Goal: Information Seeking & Learning: Learn about a topic

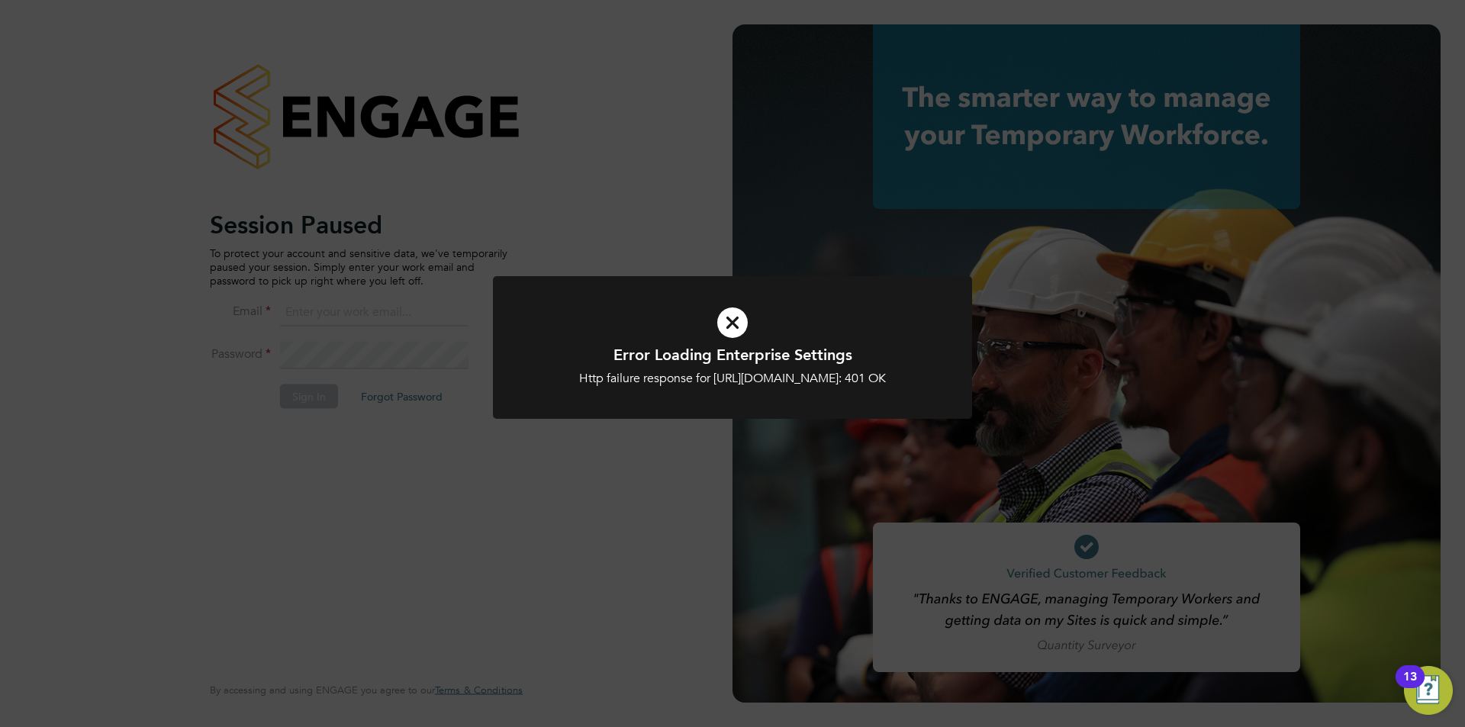
type input "danielle.page@novaeducation.net"
click at [725, 327] on icon at bounding box center [732, 323] width 397 height 60
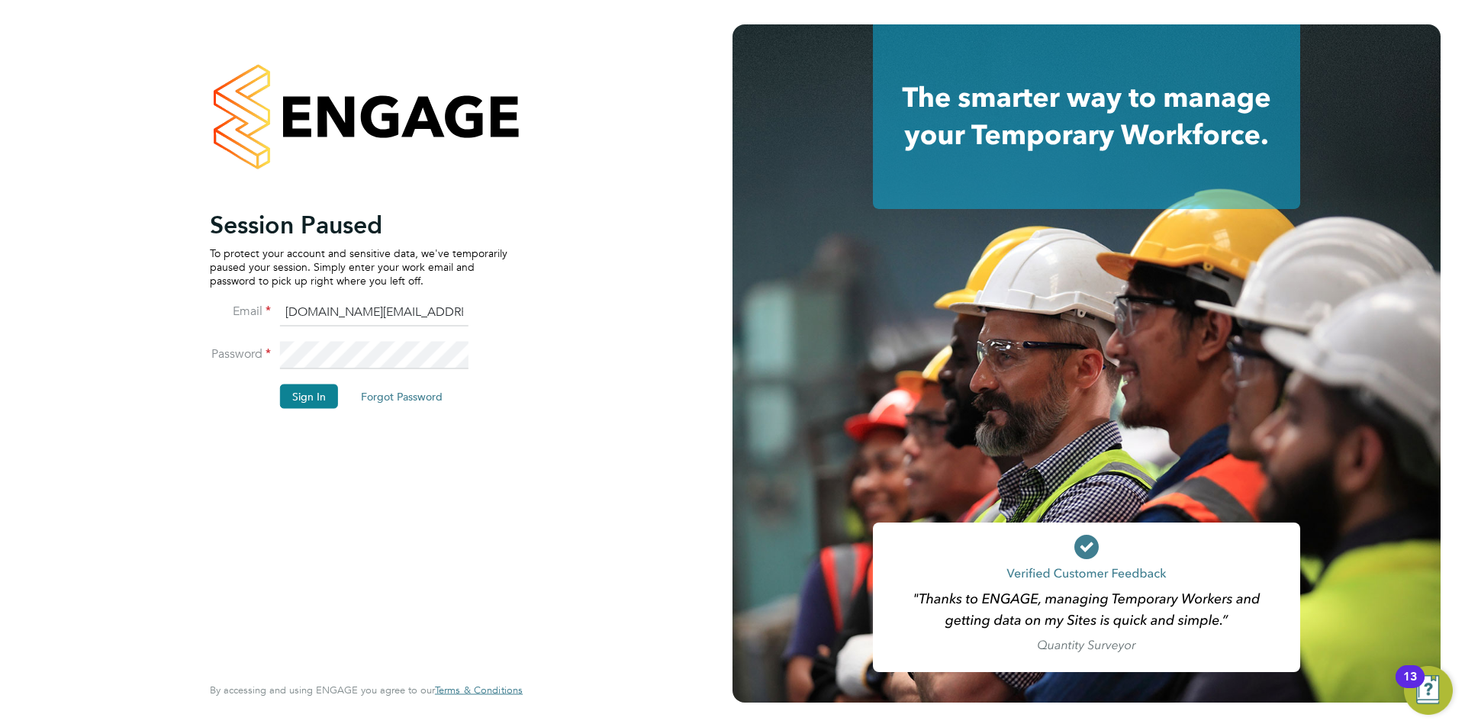
click at [323, 383] on li "Password" at bounding box center [359, 362] width 298 height 43
click at [314, 393] on button "Sign In" at bounding box center [309, 396] width 58 height 24
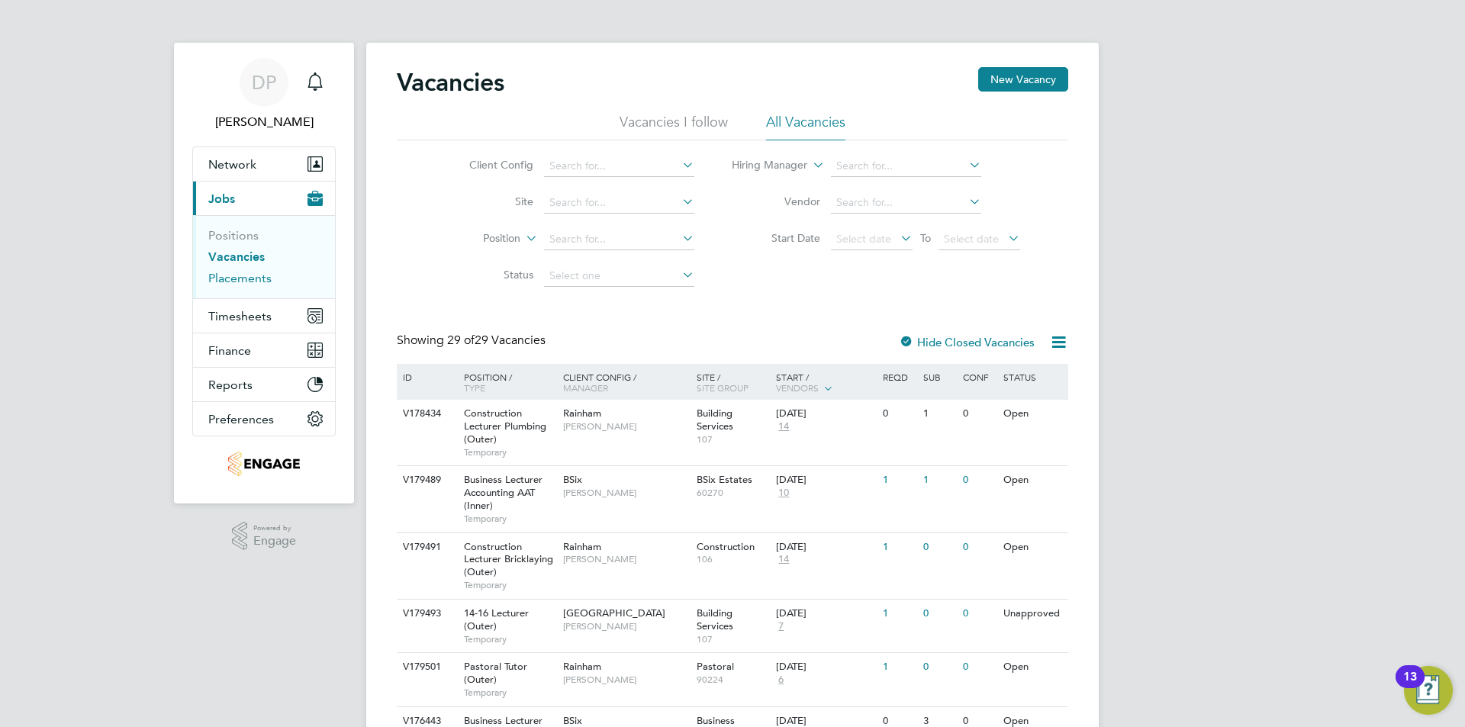
click at [252, 275] on link "Placements" at bounding box center [239, 278] width 63 height 14
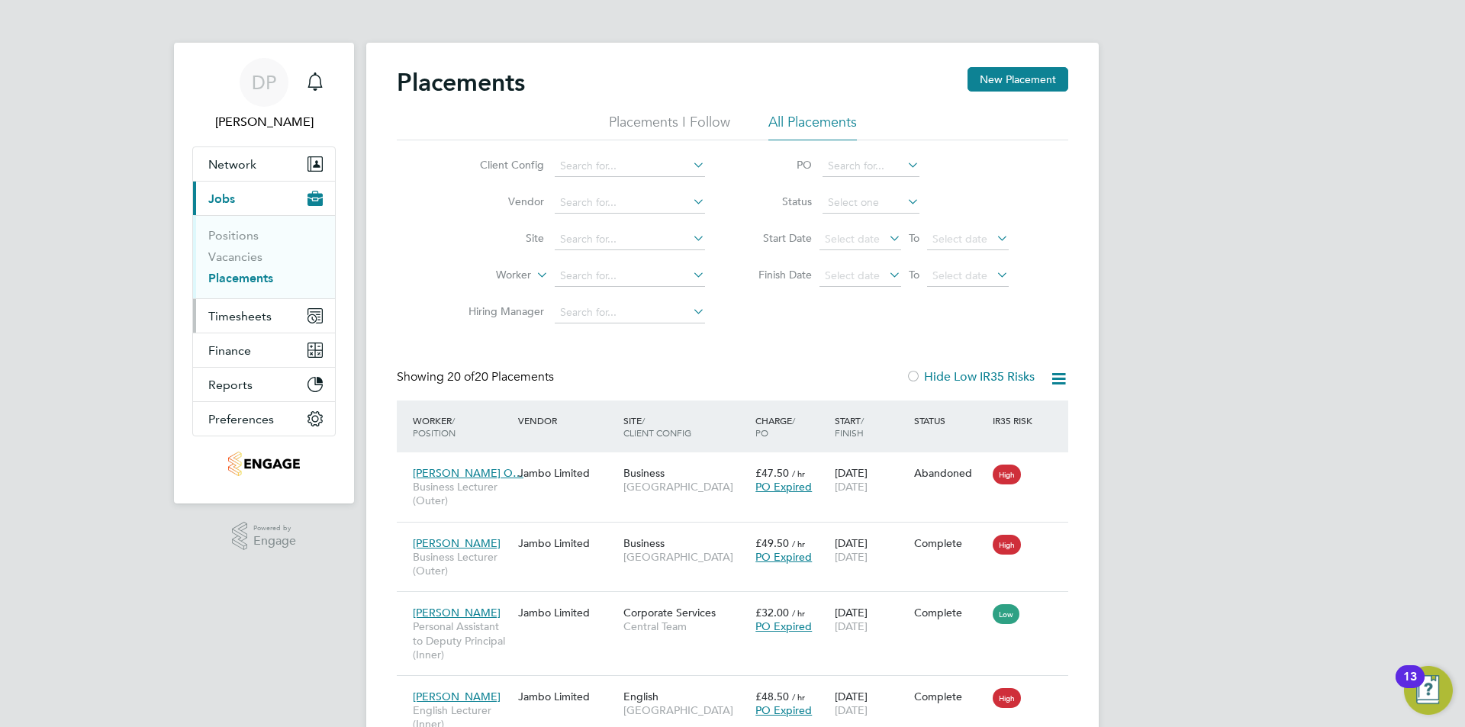
click at [232, 319] on span "Timesheets" at bounding box center [239, 316] width 63 height 14
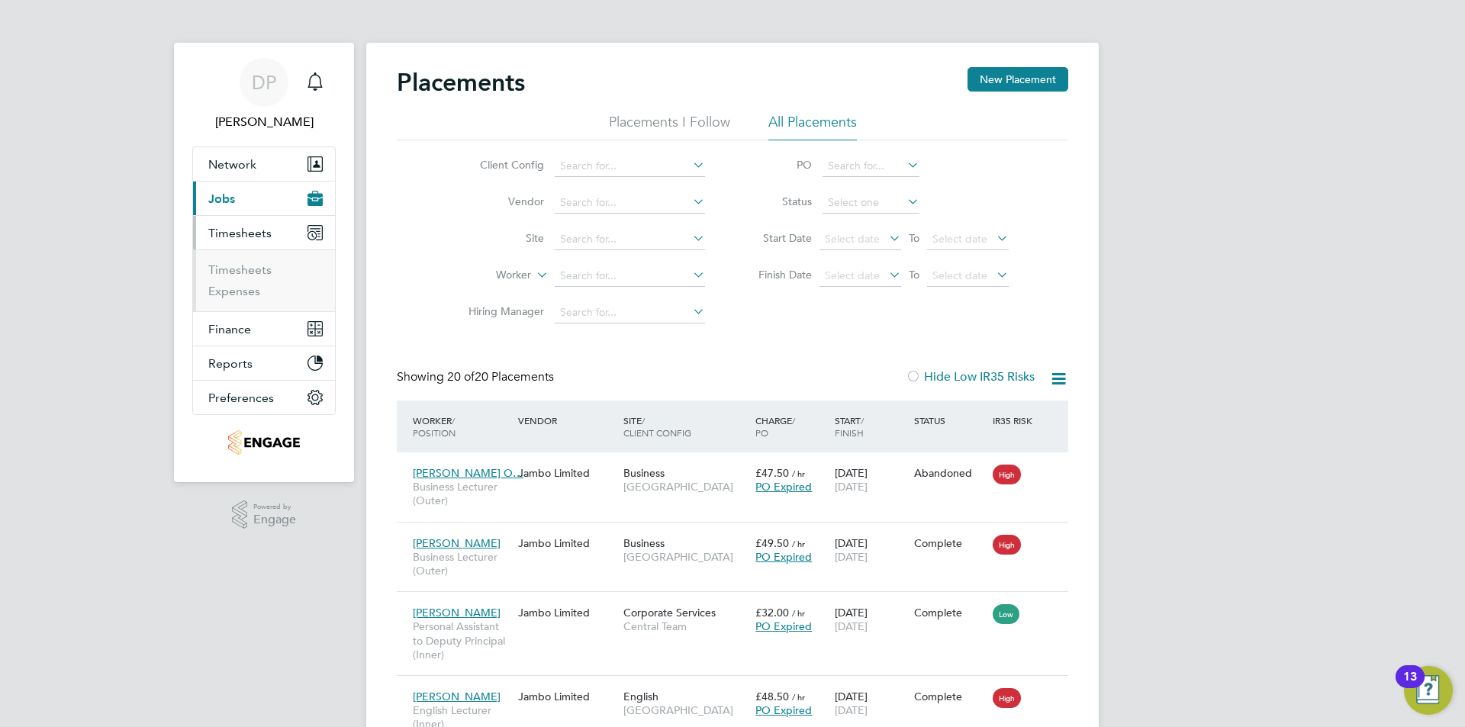
click at [262, 201] on button "Current page: Jobs" at bounding box center [264, 199] width 142 height 34
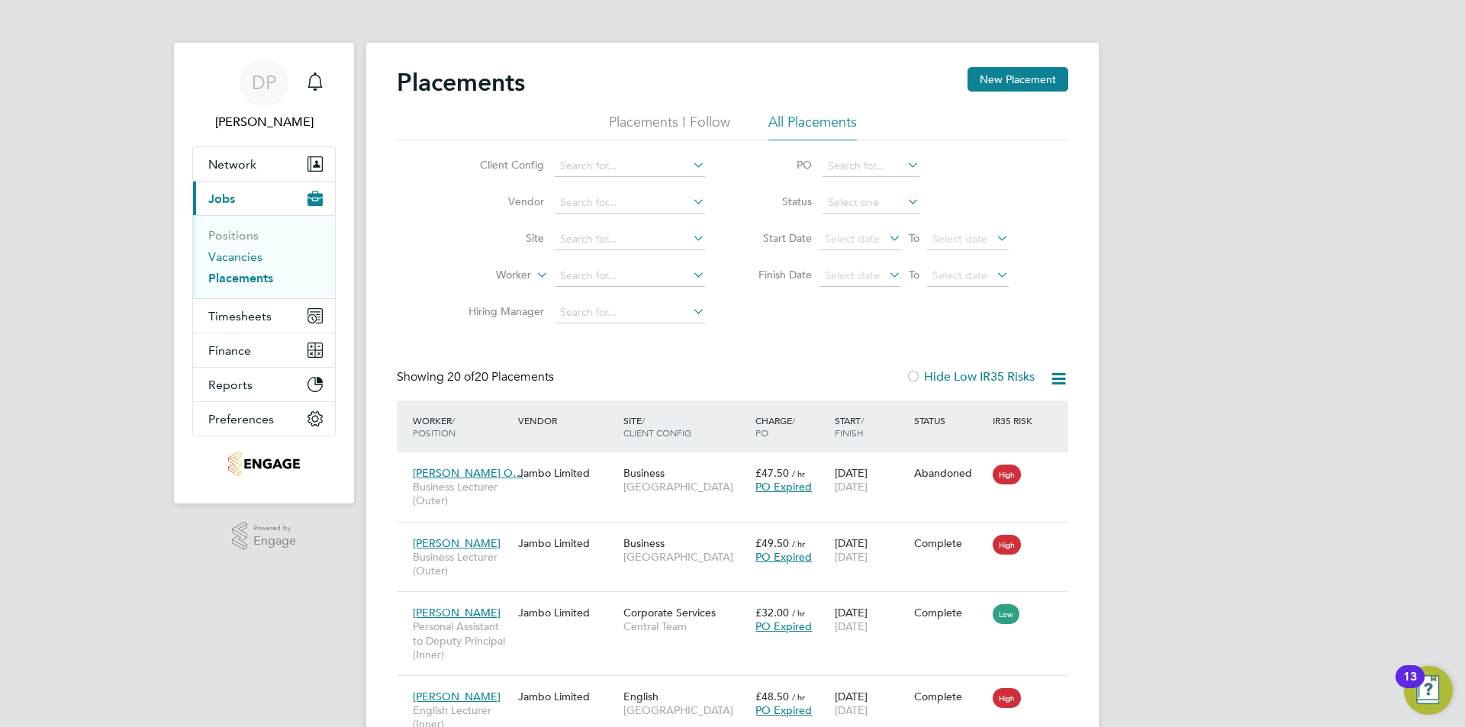
click at [228, 250] on link "Vacancies" at bounding box center [235, 257] width 54 height 14
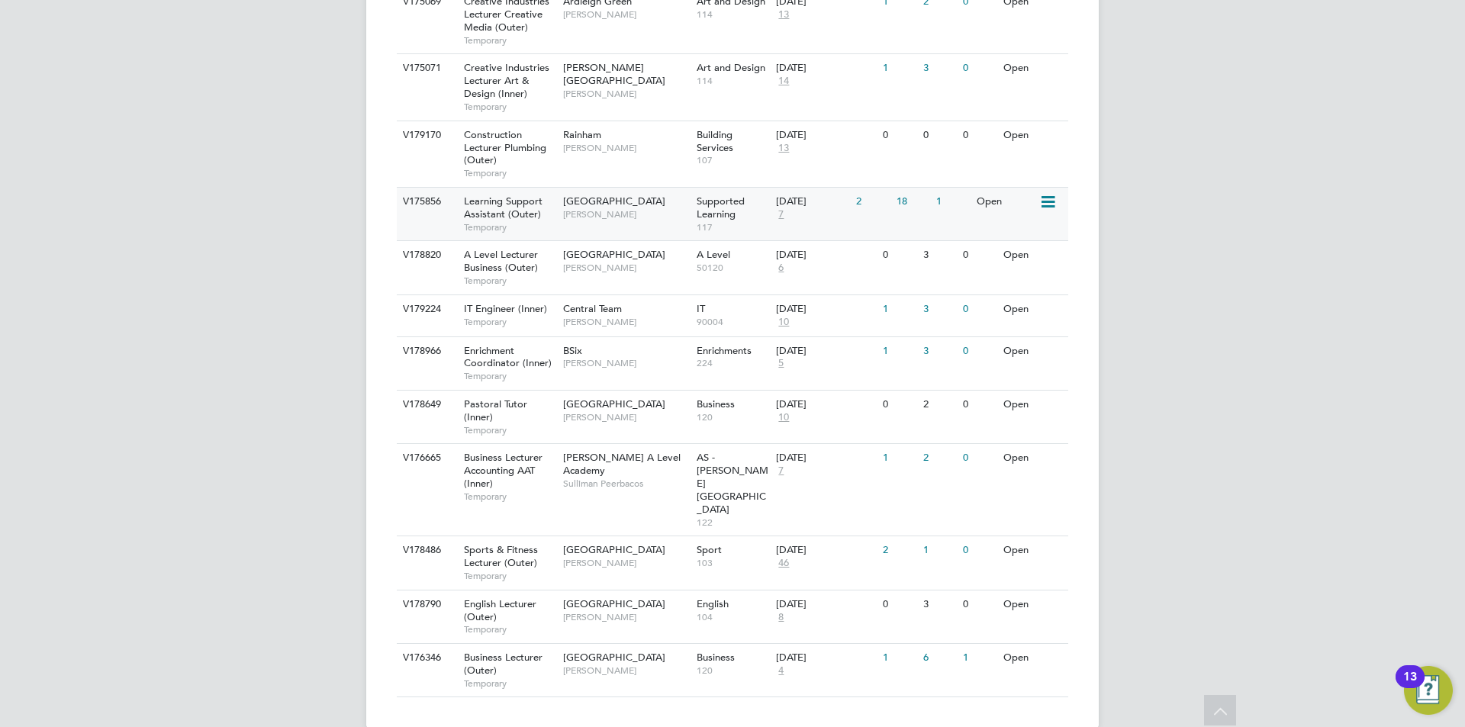
click at [610, 206] on span "[GEOGRAPHIC_DATA]" at bounding box center [614, 201] width 102 height 13
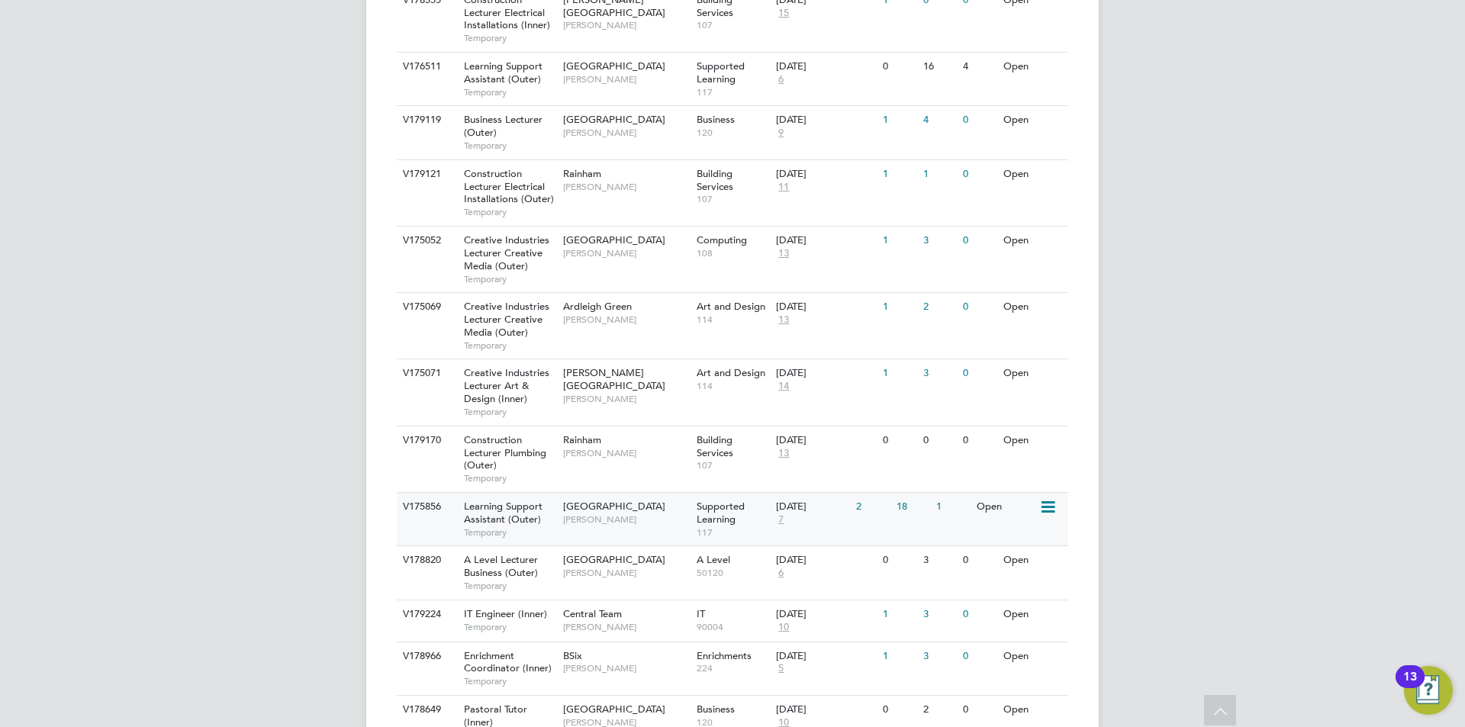
click at [684, 514] on span "[PERSON_NAME]" at bounding box center [626, 520] width 126 height 12
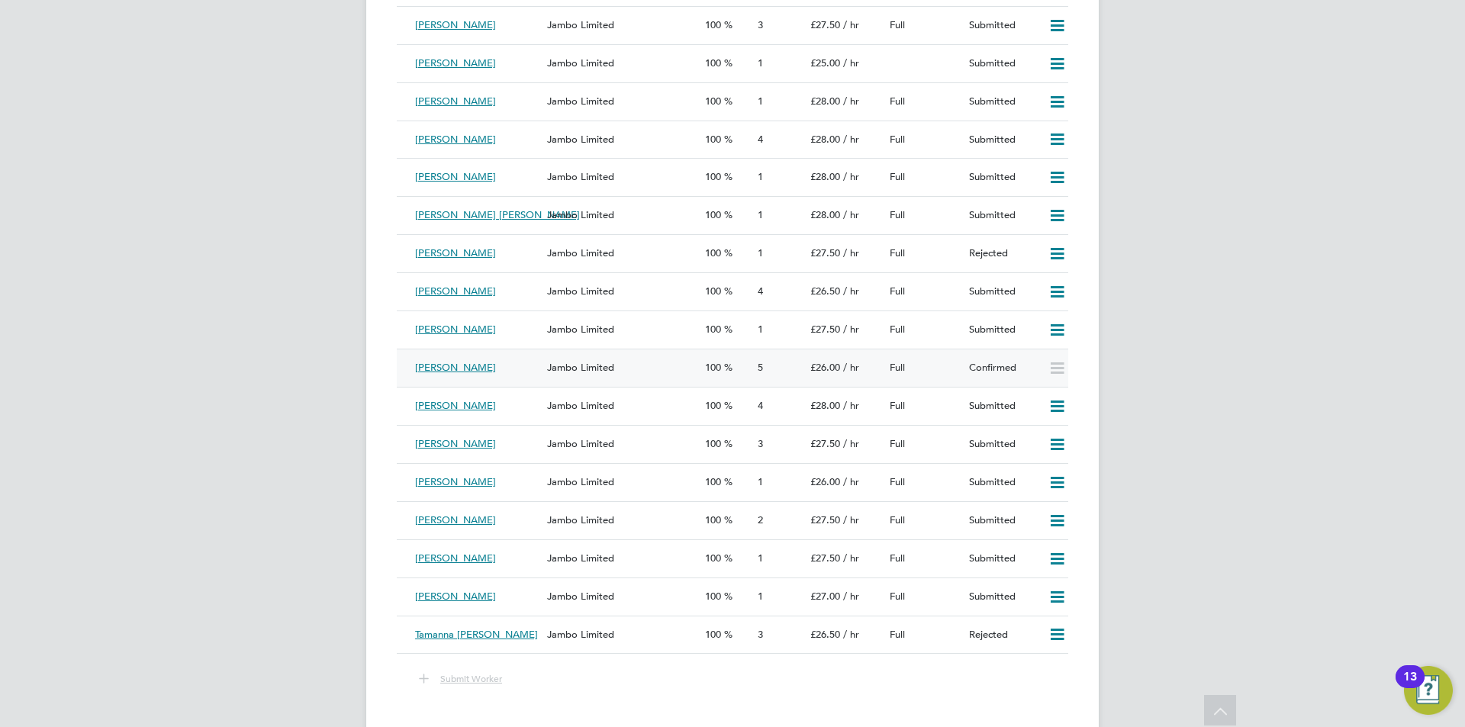
click at [666, 368] on div "Jambo Limited" at bounding box center [620, 368] width 158 height 25
